Goal: Entertainment & Leisure: Consume media (video, audio)

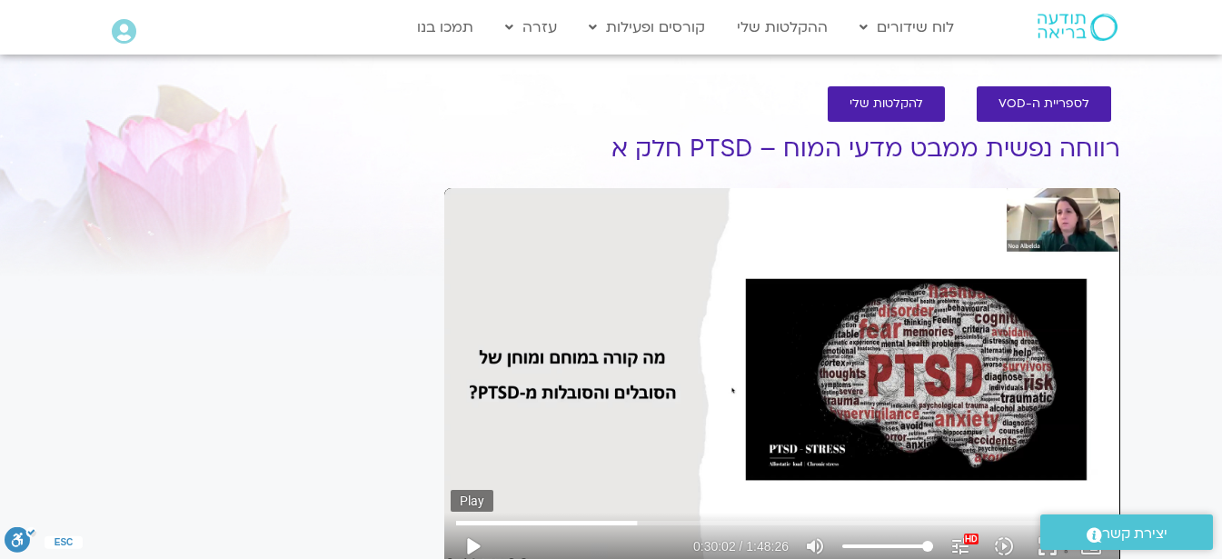
click at [469, 537] on button "play_arrow" at bounding box center [473, 546] width 44 height 44
click at [474, 552] on button "pause" at bounding box center [473, 546] width 44 height 44
click at [472, 544] on button "play_arrow" at bounding box center [473, 546] width 44 height 44
click at [479, 548] on button "pause" at bounding box center [473, 546] width 44 height 44
click at [473, 544] on button "play_arrow" at bounding box center [473, 546] width 44 height 44
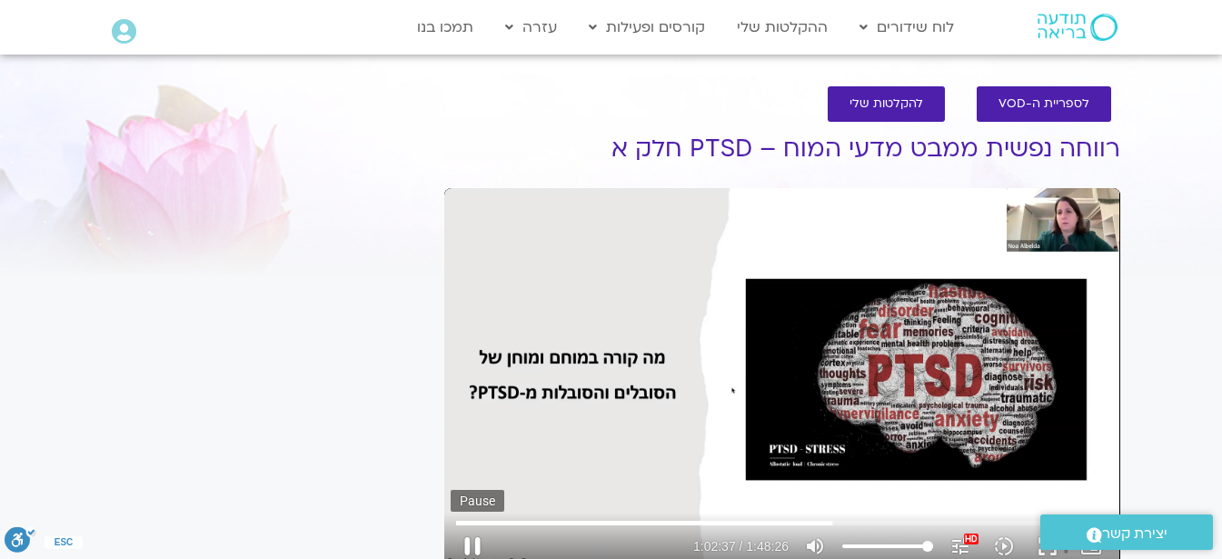
click at [472, 546] on button "pause" at bounding box center [473, 546] width 44 height 44
click at [477, 546] on button "play_arrow" at bounding box center [473, 546] width 44 height 44
click at [471, 544] on button "pause" at bounding box center [473, 546] width 44 height 44
click at [472, 548] on button "play_arrow" at bounding box center [473, 546] width 44 height 44
click at [929, 519] on input "Seek" at bounding box center [782, 522] width 652 height 11
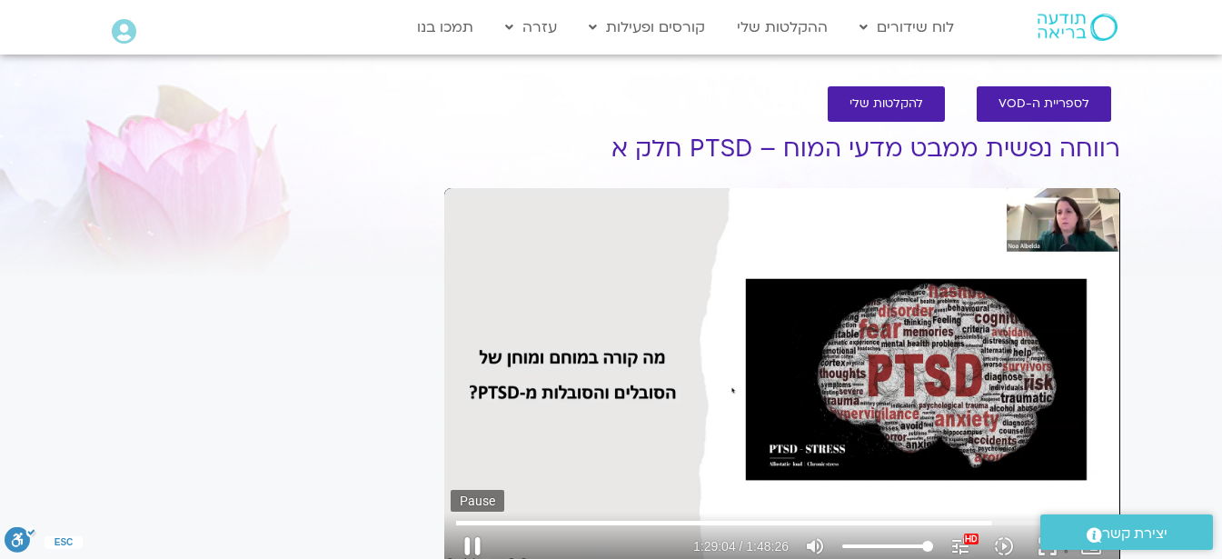
click at [467, 540] on button "pause" at bounding box center [473, 546] width 44 height 44
click at [468, 545] on button "play_arrow" at bounding box center [473, 546] width 44 height 44
type input "6506.12267"
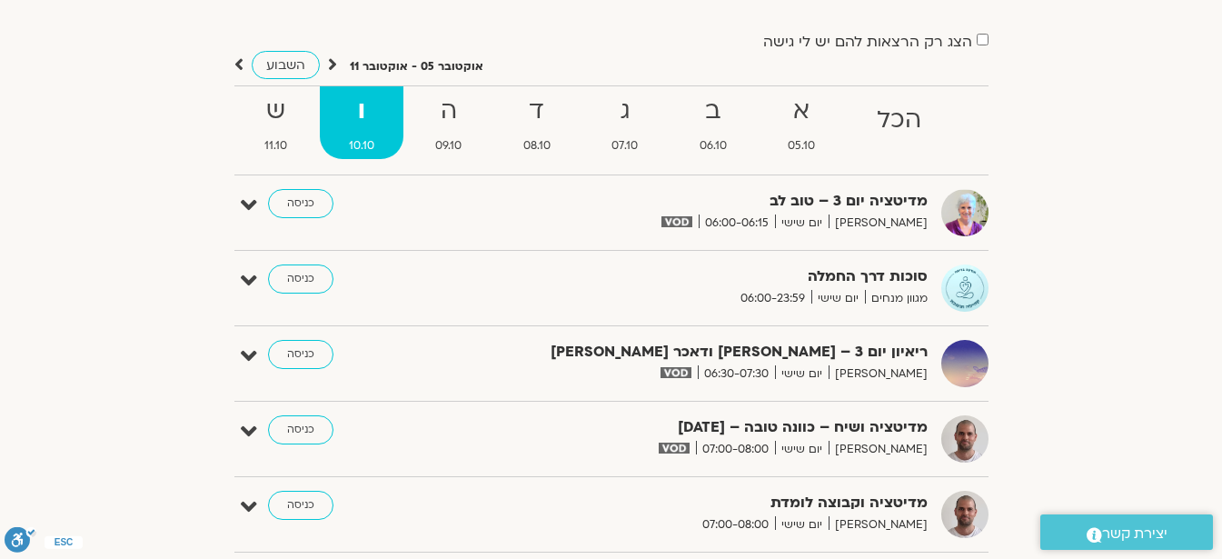
scroll to position [131, 0]
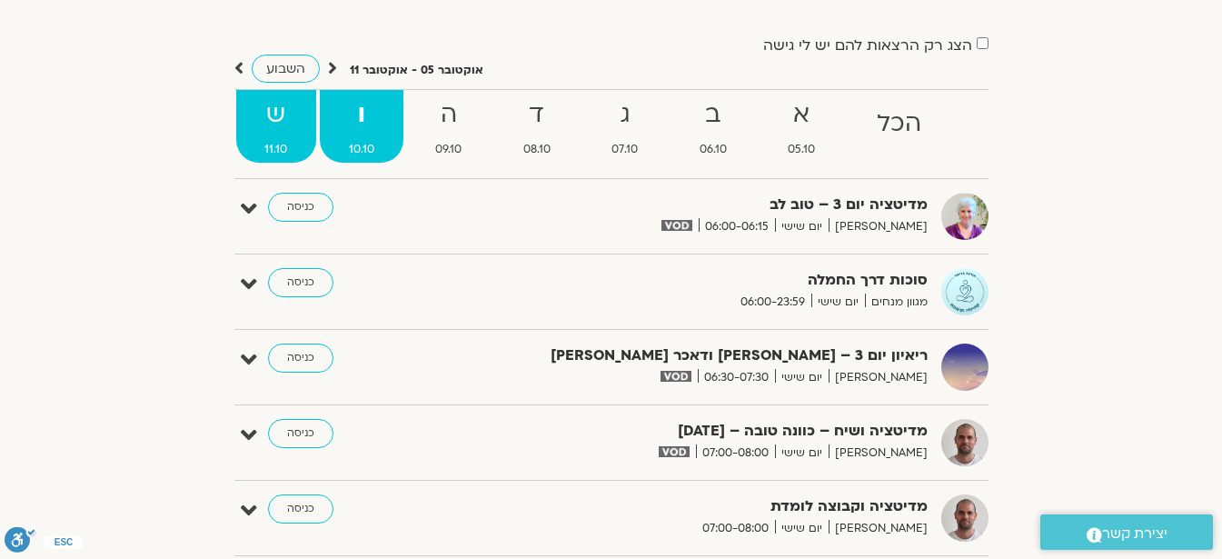
click at [260, 105] on strong "ש" at bounding box center [276, 115] width 81 height 41
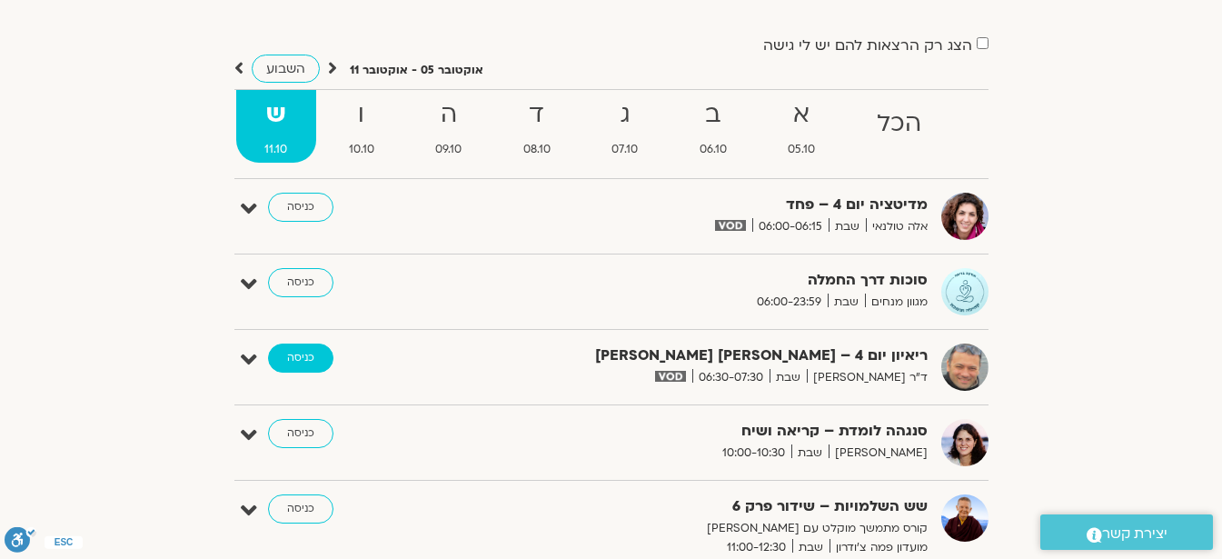
click at [310, 359] on link "כניסה" at bounding box center [300, 357] width 65 height 29
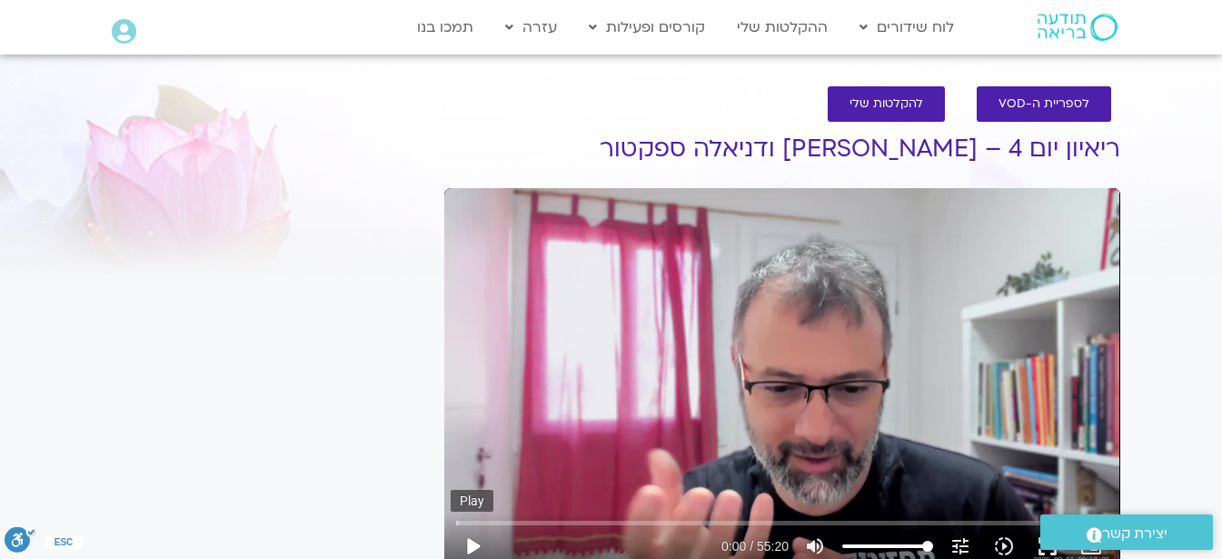
click at [477, 542] on button "play_arrow" at bounding box center [473, 546] width 44 height 44
click at [475, 545] on button "pause" at bounding box center [473, 546] width 44 height 44
type input "118.322679"
